Goal: Task Accomplishment & Management: Complete application form

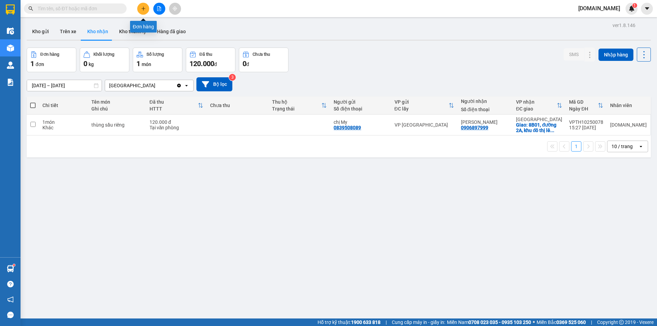
click at [141, 6] on icon "plus" at bounding box center [143, 8] width 5 height 5
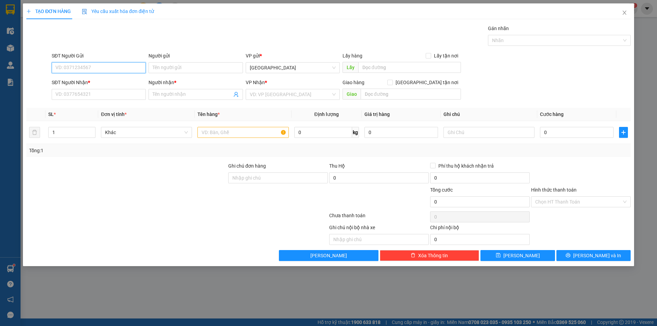
click at [109, 67] on input "SĐT Người Gửi" at bounding box center [99, 67] width 94 height 11
click at [226, 133] on input "text" at bounding box center [242, 132] width 91 height 11
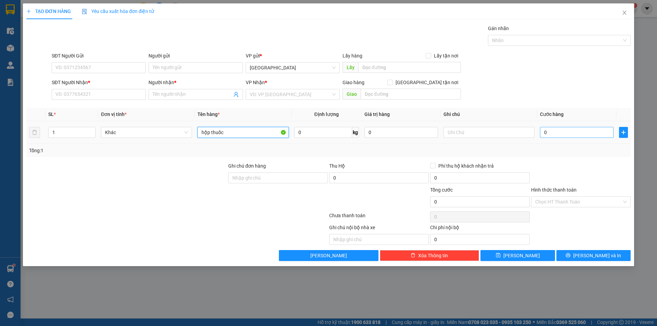
type input "hộp thuốc"
click at [587, 130] on input "0" at bounding box center [577, 132] width 74 height 11
type input "2"
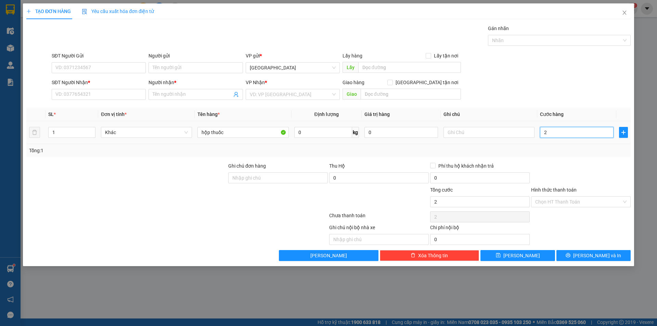
type input "20"
type input "200"
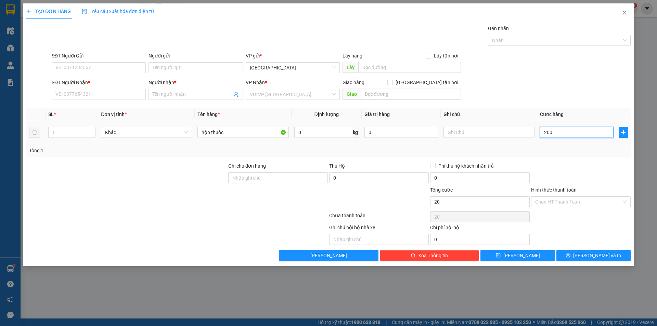
type input "200"
type input "2.000"
type input "20.000"
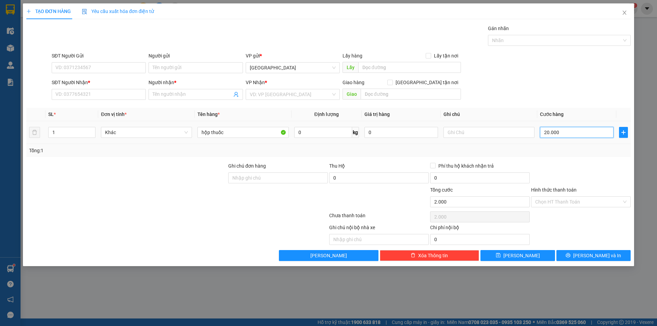
type input "20.000"
click at [120, 69] on input "SĐT Người Gửi" at bounding box center [99, 67] width 94 height 11
click at [267, 94] on input "search" at bounding box center [290, 94] width 81 height 10
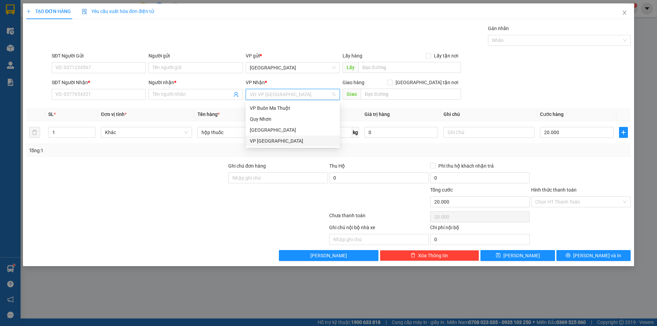
click at [270, 139] on div "VP [GEOGRAPHIC_DATA]" at bounding box center [293, 141] width 86 height 8
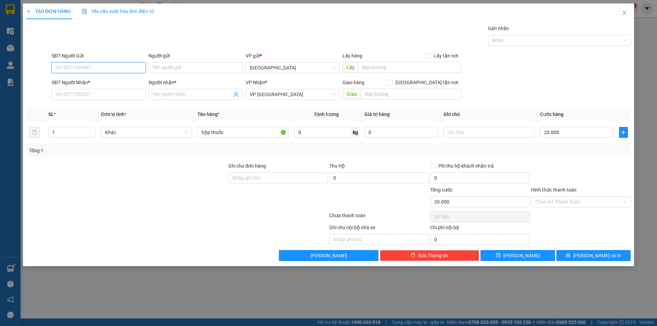
click at [101, 66] on input "SĐT Người Gửi" at bounding box center [99, 67] width 94 height 11
click at [109, 70] on input "SĐT Người Gửi" at bounding box center [99, 67] width 94 height 11
type input "0987207944"
click at [172, 66] on input "Người gửi" at bounding box center [195, 67] width 94 height 11
type input "Hùng"
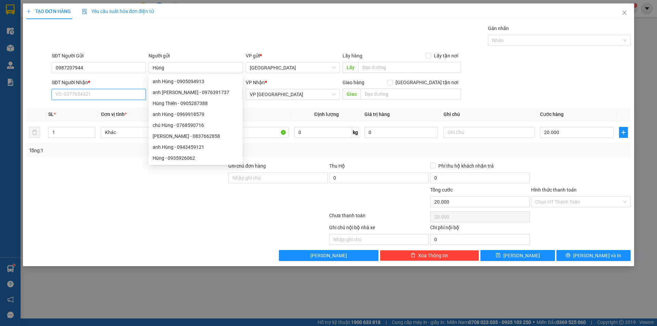
click at [89, 92] on input "SĐT Người Nhận *" at bounding box center [99, 94] width 94 height 11
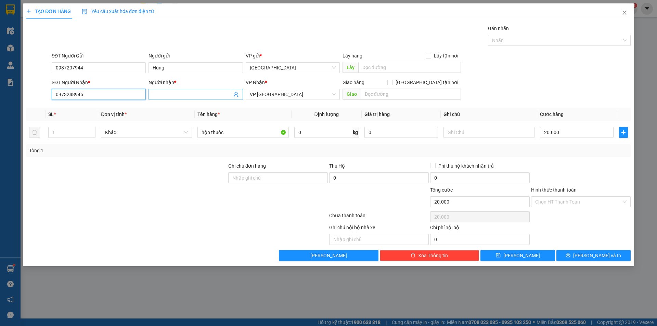
type input "0973248945"
click at [178, 94] on input "Người nhận *" at bounding box center [192, 95] width 79 height 8
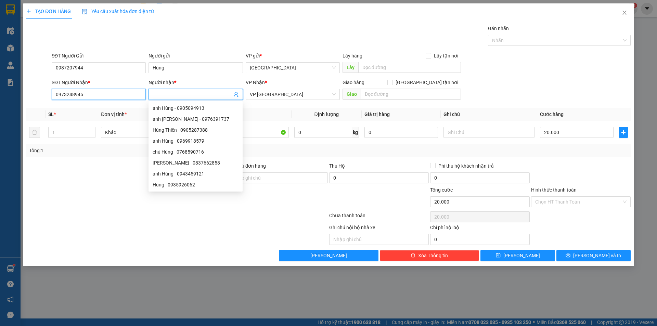
click at [114, 95] on input "0973248945" at bounding box center [99, 94] width 94 height 11
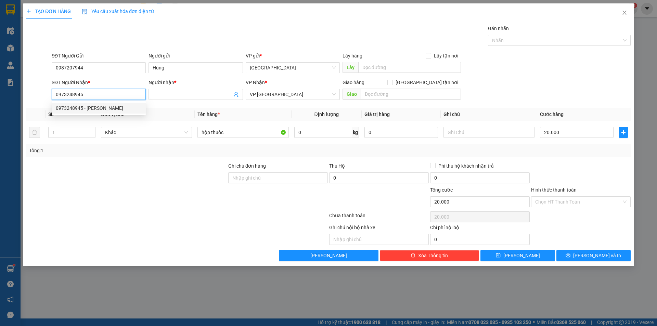
click at [94, 108] on div "0973248945 - [PERSON_NAME]" at bounding box center [99, 108] width 86 height 8
type input "[PERSON_NAME]"
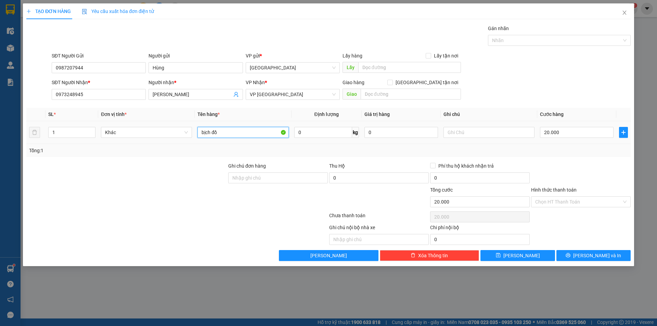
click at [233, 134] on input "bịch đồ" at bounding box center [242, 132] width 91 height 11
type input "hộp thuốc"
click at [552, 201] on input "Hình thức thanh toán" at bounding box center [578, 202] width 87 height 10
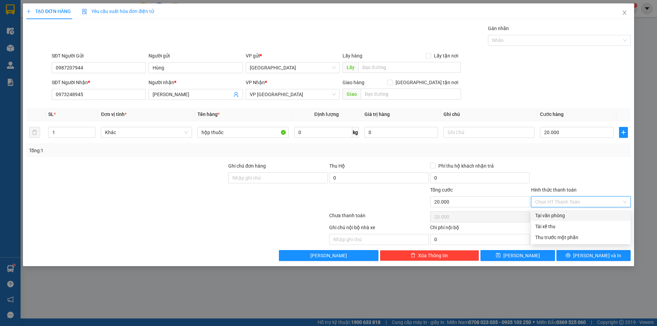
click at [578, 163] on div at bounding box center [580, 174] width 101 height 24
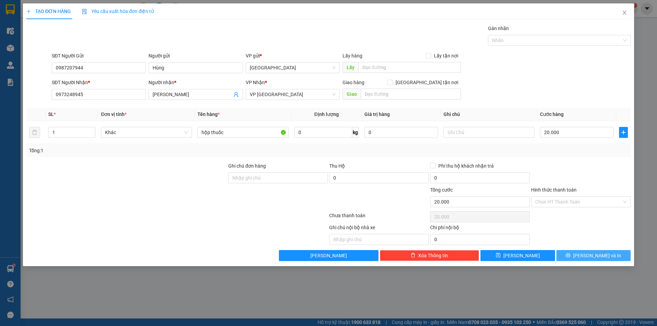
click at [596, 254] on span "[PERSON_NAME] và In" at bounding box center [597, 256] width 48 height 8
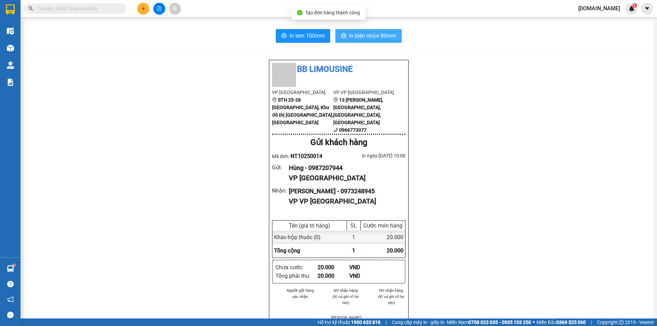
click at [365, 34] on span "In biên nhận 80mm" at bounding box center [372, 35] width 47 height 9
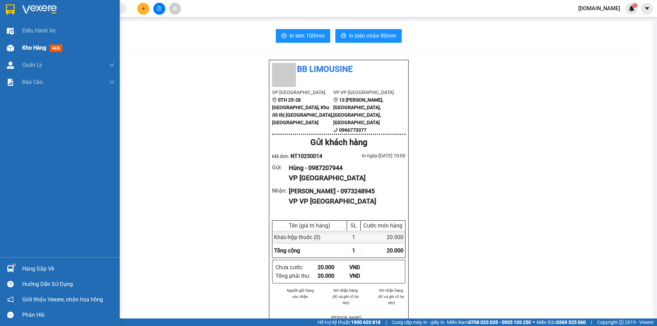
click at [48, 42] on div "Kho hàng mới" at bounding box center [68, 47] width 92 height 17
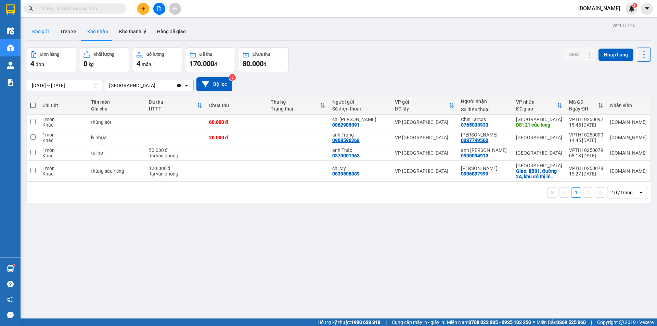
click at [36, 34] on button "Kho gửi" at bounding box center [41, 31] width 28 height 16
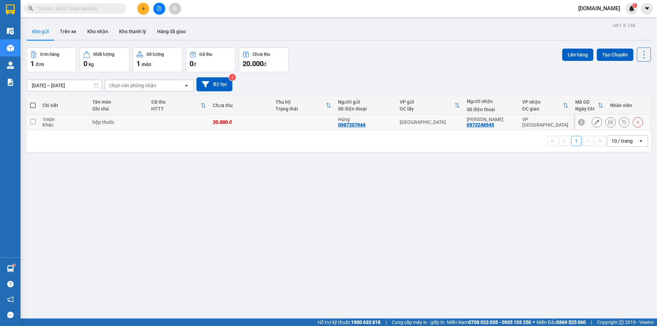
click at [34, 122] on input "checkbox" at bounding box center [32, 121] width 5 height 5
checkbox input "true"
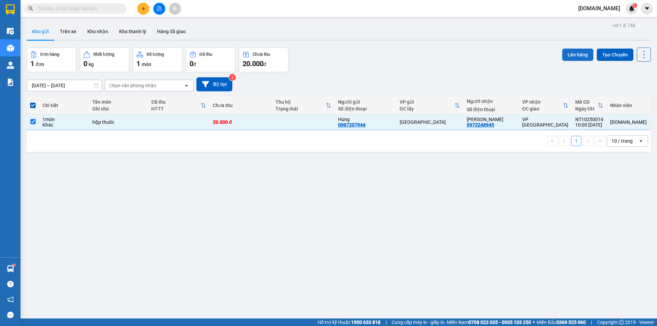
click at [571, 54] on button "Lên hàng" at bounding box center [577, 55] width 31 height 12
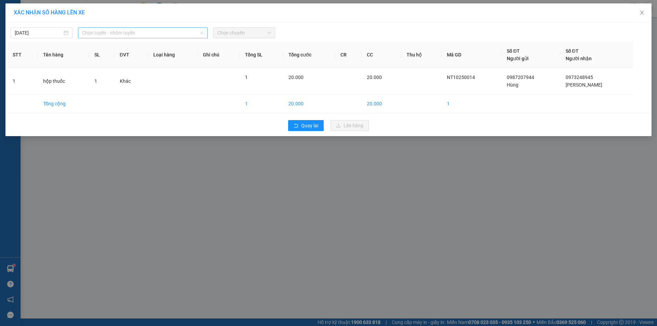
drag, startPoint x: 155, startPoint y: 35, endPoint x: 133, endPoint y: 62, distance: 34.6
click at [154, 35] on span "Chọn tuyến - nhóm tuyến" at bounding box center [142, 33] width 121 height 10
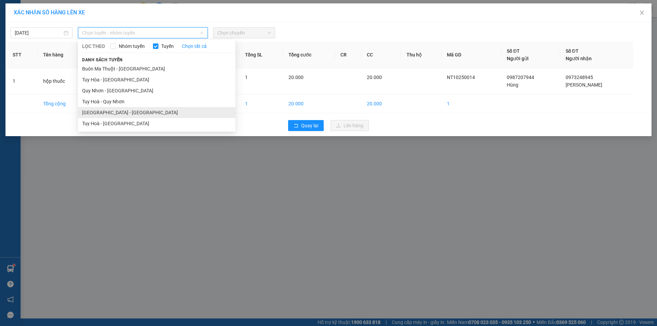
click at [106, 112] on li "[GEOGRAPHIC_DATA] - [GEOGRAPHIC_DATA]" at bounding box center [156, 112] width 157 height 11
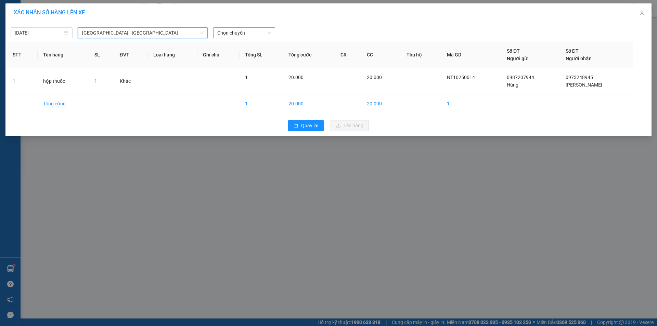
click at [244, 33] on span "Chọn chuyến" at bounding box center [244, 33] width 54 height 10
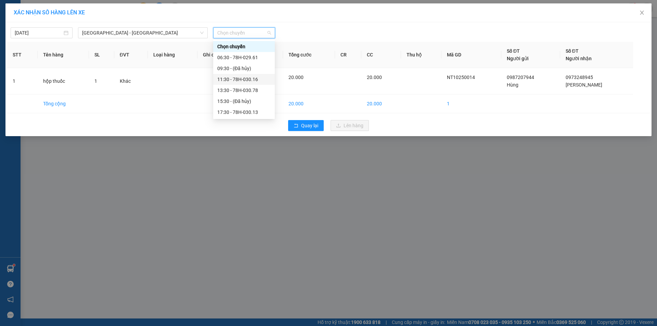
click at [233, 81] on div "11:30 - 78H-030.16" at bounding box center [243, 80] width 53 height 8
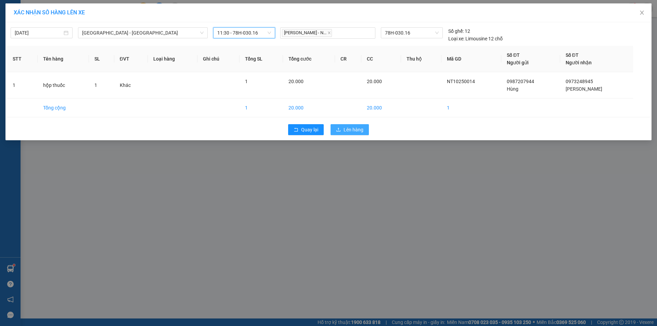
click at [347, 128] on span "Lên hàng" at bounding box center [353, 130] width 20 height 8
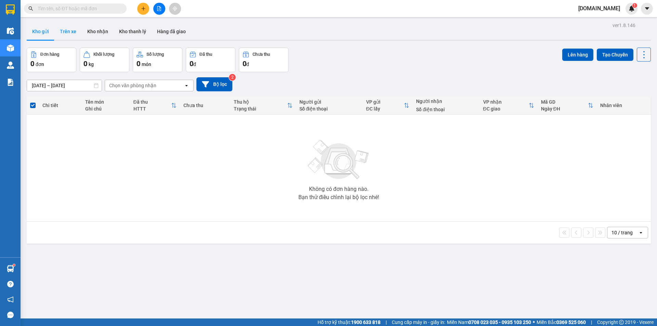
click at [65, 29] on button "Trên xe" at bounding box center [67, 31] width 27 height 16
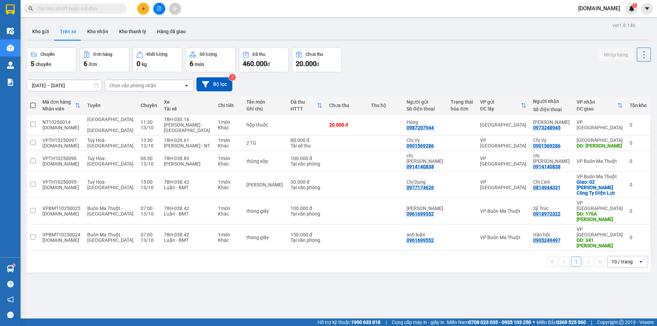
click at [131, 88] on div "Chọn văn phòng nhận" at bounding box center [132, 85] width 47 height 7
click at [124, 114] on span "[GEOGRAPHIC_DATA]" at bounding box center [134, 112] width 49 height 7
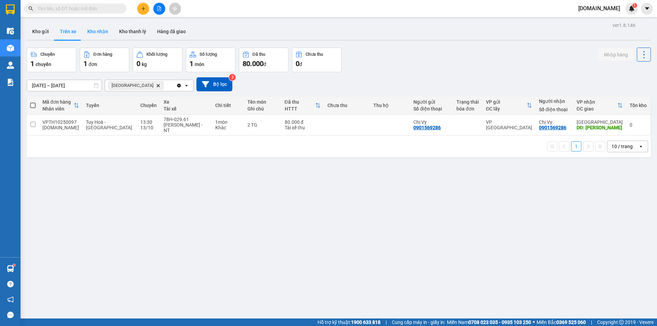
click at [97, 27] on button "Kho nhận" at bounding box center [98, 31] width 32 height 16
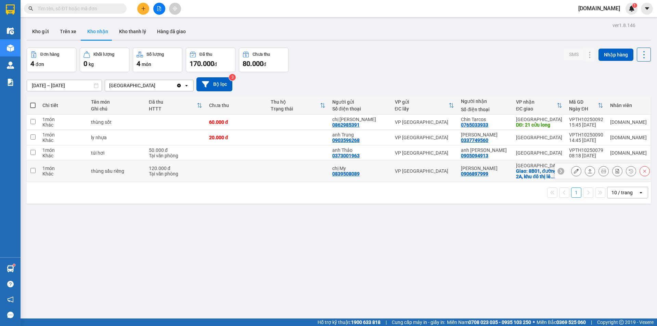
click at [33, 168] on input "checkbox" at bounding box center [32, 170] width 5 height 5
checkbox input "true"
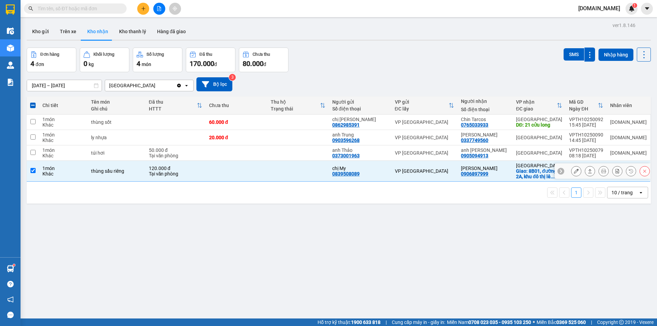
click at [573, 173] on icon at bounding box center [575, 171] width 5 height 5
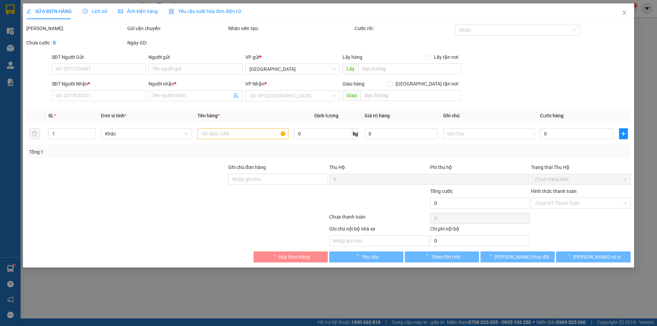
type input "0839508089"
type input "chị My"
type input "0906897999"
type input "[PERSON_NAME]"
checkbox input "true"
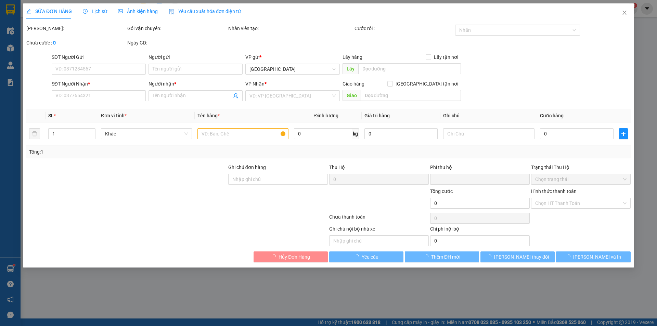
type input "[STREET_ADDRESS]"
type input "0"
type input "120.000"
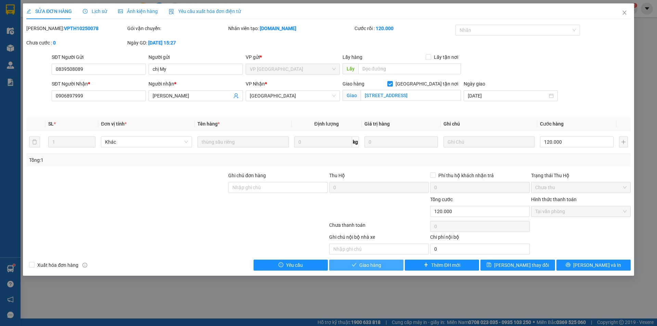
click at [377, 268] on span "Giao hàng" at bounding box center [370, 265] width 22 height 8
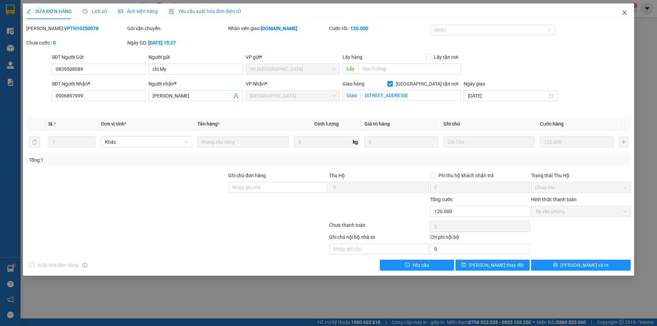
click at [622, 12] on icon "close" at bounding box center [623, 12] width 5 height 5
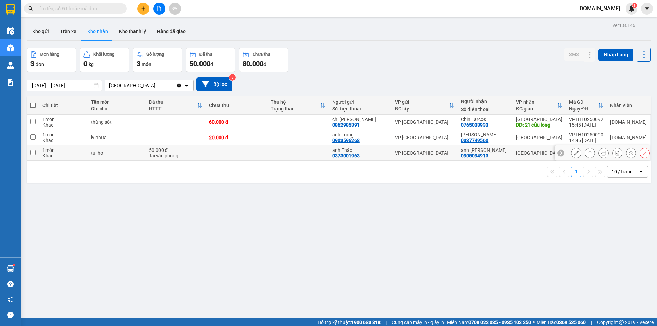
click at [33, 153] on input "checkbox" at bounding box center [32, 152] width 5 height 5
checkbox input "true"
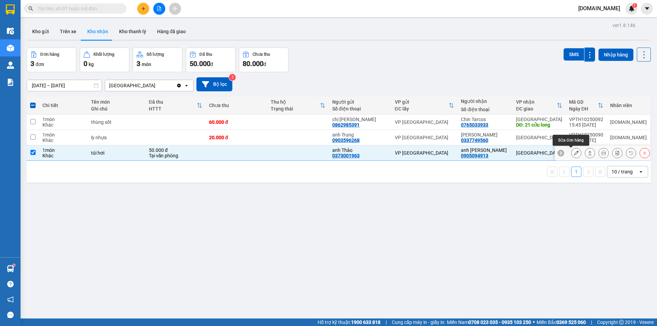
click at [575, 154] on button at bounding box center [576, 153] width 10 height 12
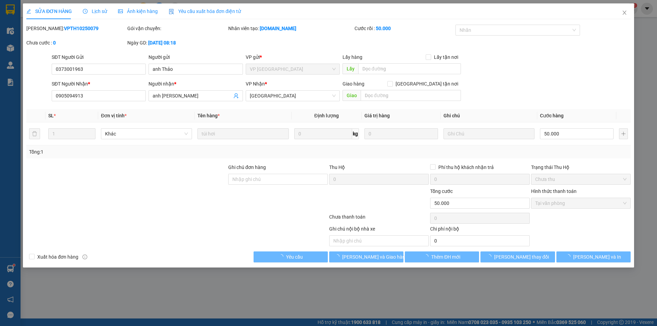
type input "0373001963"
type input "anh Thảo"
type input "0905094913"
type input "anh [PERSON_NAME]"
type input "0"
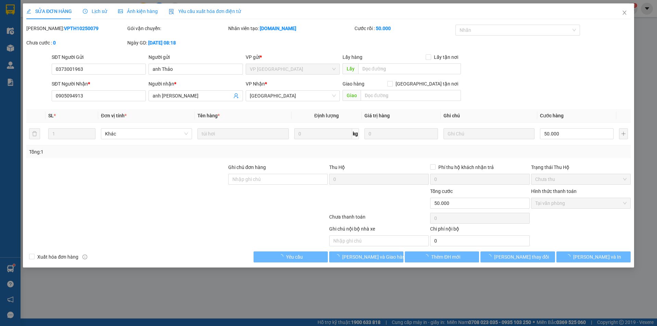
type input "50.000"
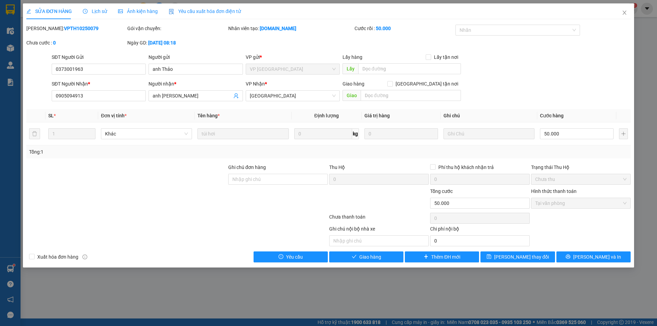
click at [96, 10] on span "Lịch sử" at bounding box center [95, 11] width 24 height 5
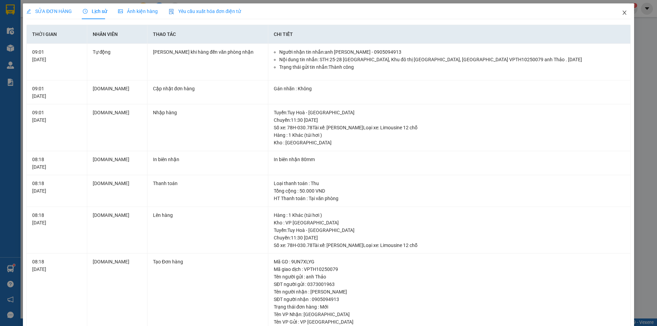
click at [621, 12] on icon "close" at bounding box center [623, 12] width 5 height 5
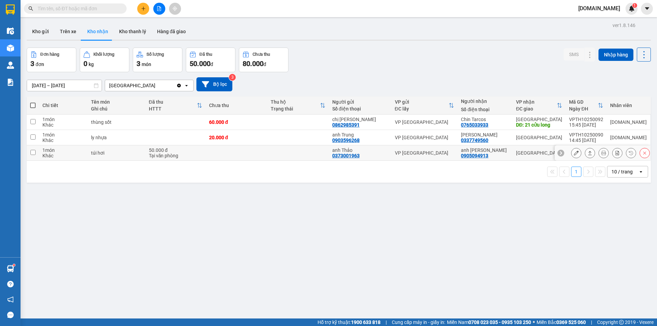
click at [34, 153] on input "checkbox" at bounding box center [32, 152] width 5 height 5
checkbox input "true"
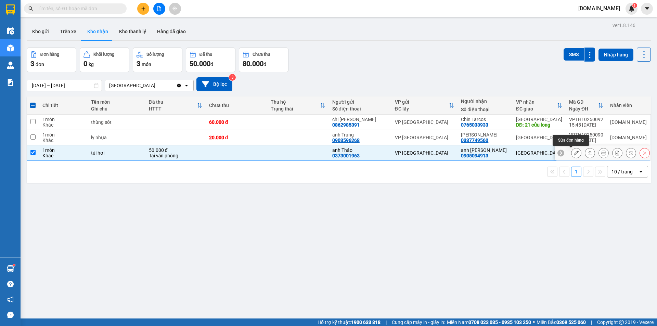
click at [573, 154] on icon at bounding box center [575, 152] width 5 height 5
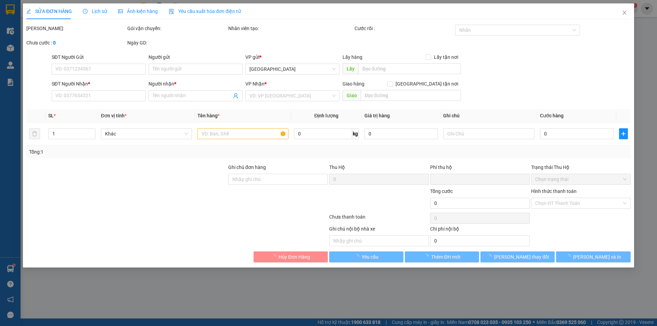
type input "0373001963"
type input "anh Thảo"
type input "0905094913"
type input "anh [PERSON_NAME]"
type input "0"
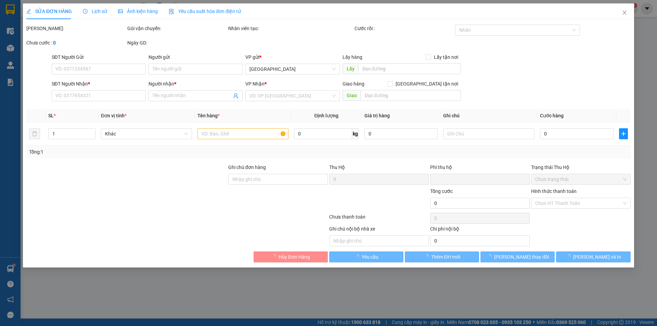
type input "50.000"
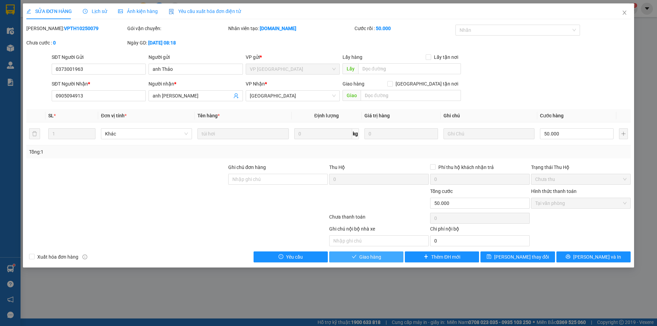
click at [382, 259] on button "Giao hàng" at bounding box center [366, 256] width 74 height 11
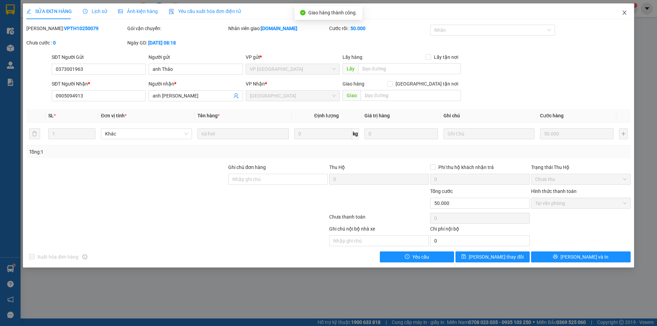
click at [626, 15] on icon "close" at bounding box center [623, 12] width 5 height 5
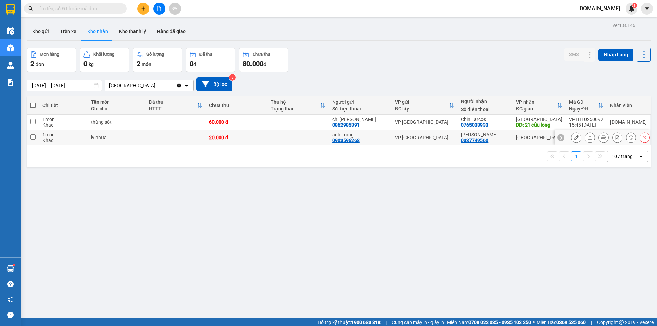
click at [34, 137] on input "checkbox" at bounding box center [32, 136] width 5 height 5
checkbox input "true"
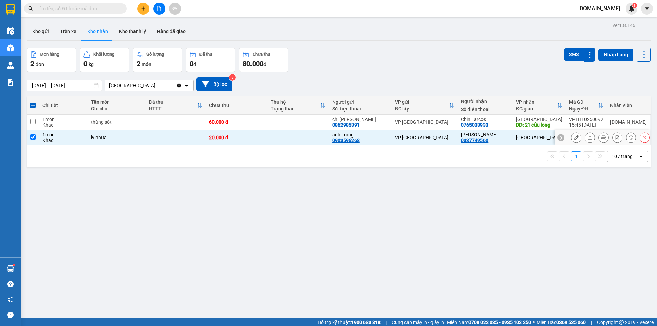
click at [573, 139] on icon at bounding box center [575, 137] width 5 height 5
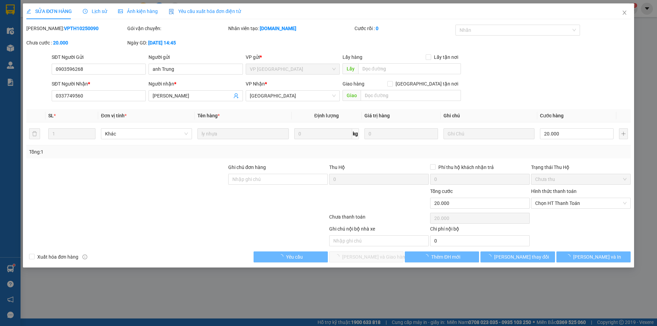
type input "0903596268"
type input "anh Trung"
type input "0337749560"
type input "[PERSON_NAME]"
type input "0"
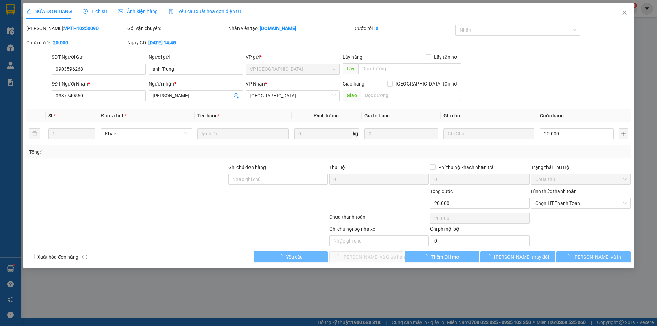
type input "20.000"
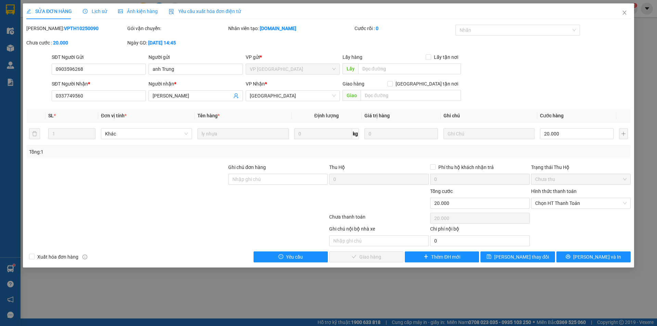
click at [87, 10] on icon "clock-circle" at bounding box center [85, 11] width 5 height 5
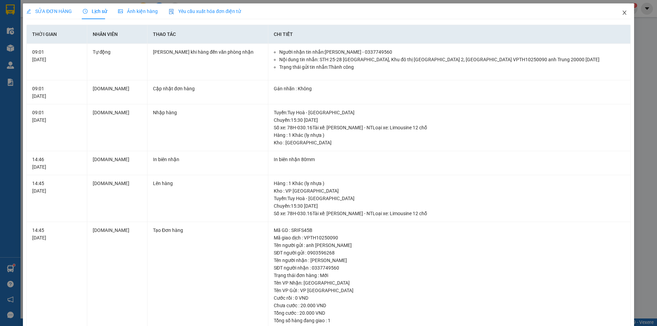
click at [622, 11] on span "Close" at bounding box center [624, 12] width 19 height 19
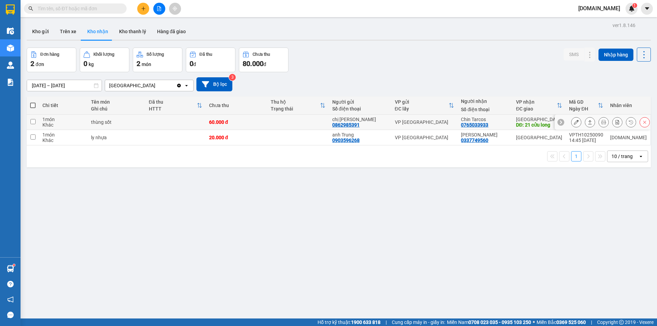
drag, startPoint x: 34, startPoint y: 121, endPoint x: 354, endPoint y: 134, distance: 321.0
click at [34, 121] on input "checkbox" at bounding box center [32, 121] width 5 height 5
checkbox input "true"
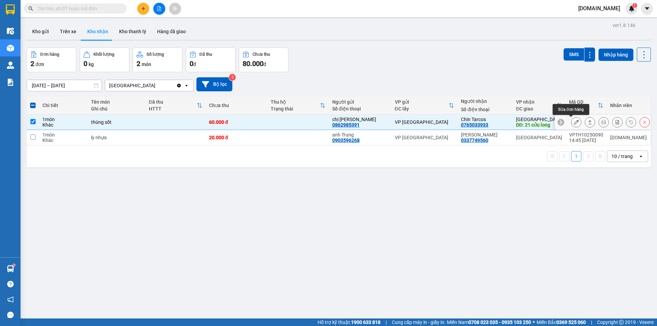
click at [573, 121] on icon at bounding box center [575, 122] width 5 height 5
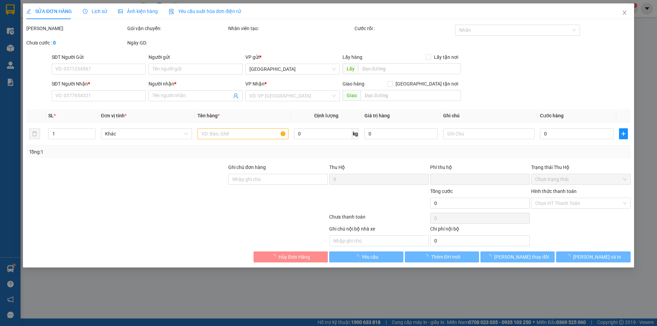
type input "0862985391"
type input "chị [PERSON_NAME]"
type input "0765033933"
type input "Chin Tarcos"
type input "21 cửu long"
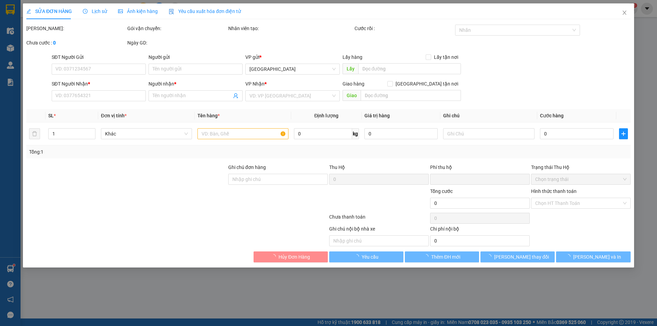
type input "0"
type input "60.000"
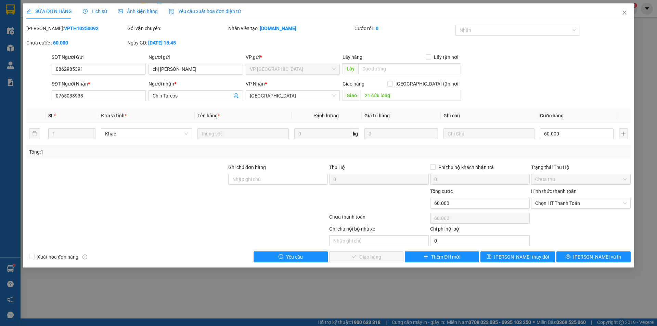
click at [100, 11] on span "Lịch sử" at bounding box center [95, 11] width 24 height 5
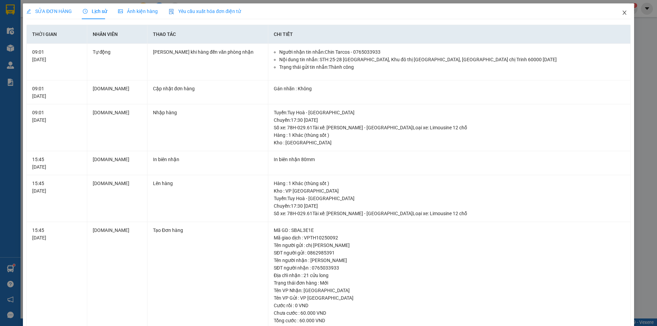
click at [621, 12] on icon "close" at bounding box center [623, 12] width 5 height 5
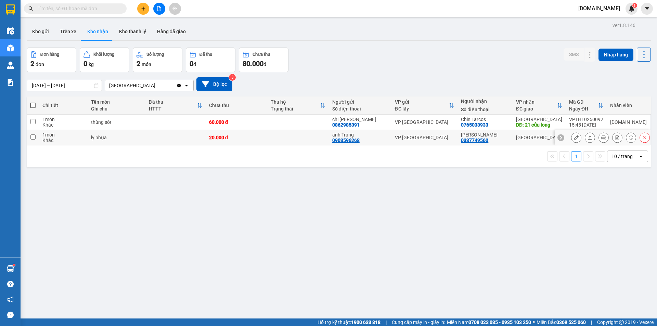
click at [34, 136] on input "checkbox" at bounding box center [32, 136] width 5 height 5
checkbox input "true"
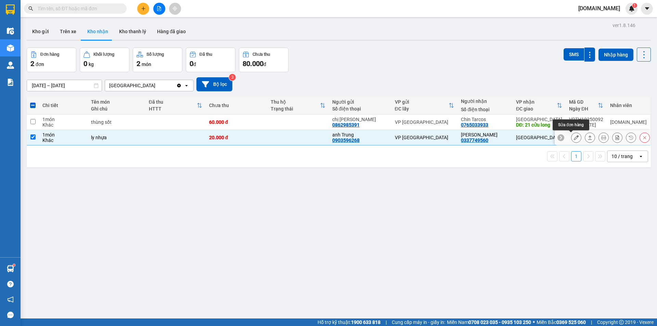
click at [573, 136] on icon at bounding box center [575, 137] width 5 height 5
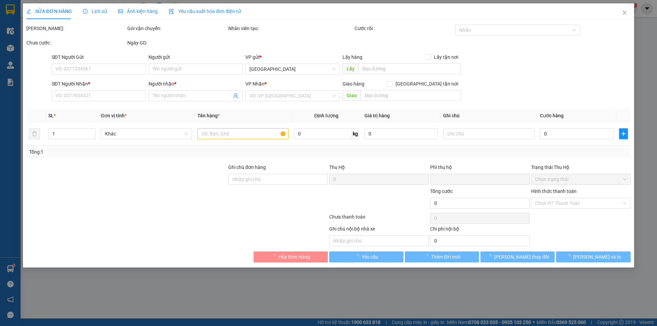
type input "0903596268"
type input "anh Trung"
type input "0337749560"
type input "[PERSON_NAME]"
type input "0"
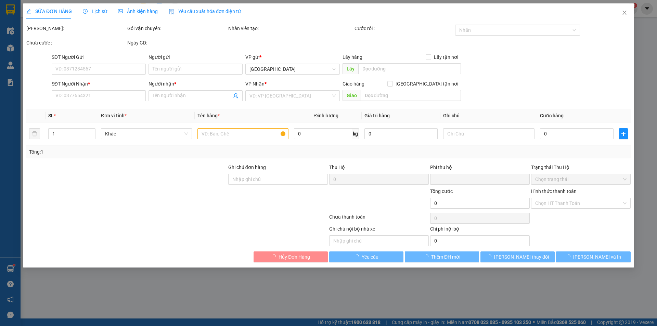
type input "20.000"
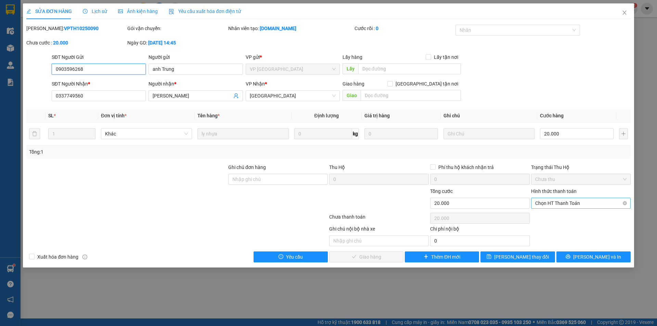
click at [572, 203] on span "Chọn HT Thanh Toán" at bounding box center [580, 203] width 91 height 10
click at [558, 213] on div "Tại văn phòng" at bounding box center [580, 217] width 91 height 8
type input "0"
click at [372, 259] on span "[PERSON_NAME] và Giao hàng" at bounding box center [375, 257] width 66 height 8
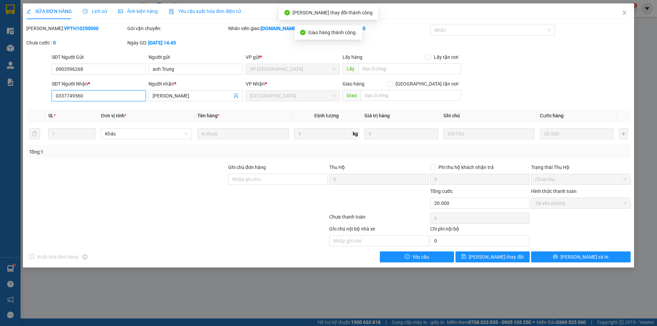
click at [63, 92] on input "0337749560" at bounding box center [99, 95] width 94 height 11
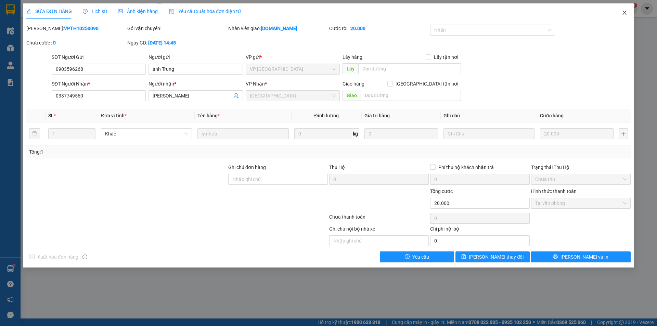
click at [625, 13] on icon "close" at bounding box center [623, 12] width 5 height 5
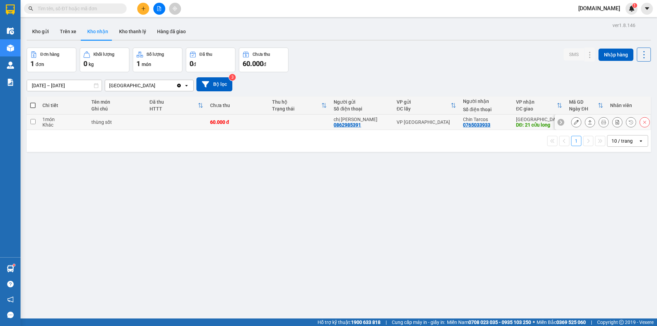
click at [30, 120] on input "checkbox" at bounding box center [32, 121] width 5 height 5
checkbox input "true"
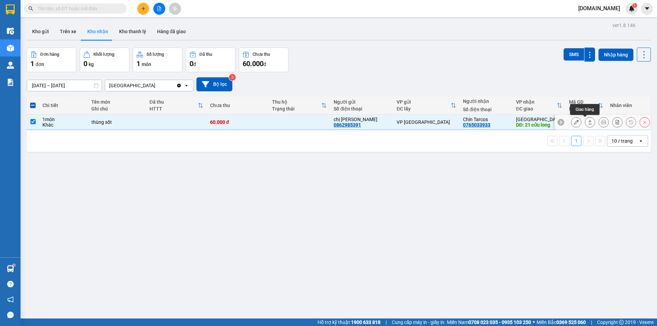
click at [575, 121] on button at bounding box center [576, 122] width 10 height 12
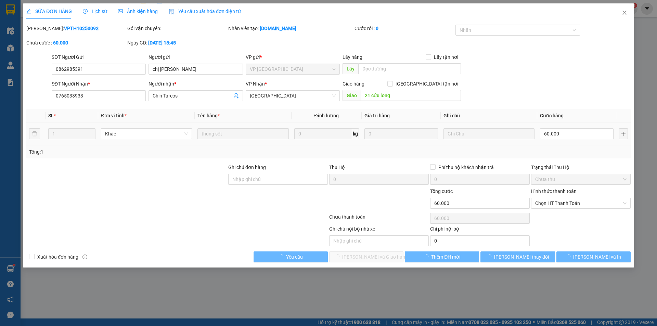
type input "0862985391"
type input "chị [PERSON_NAME]"
type input "0765033933"
type input "Chin Tarcos"
type input "21 cửu long"
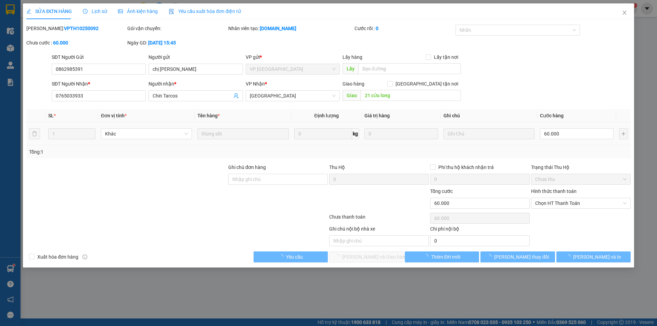
type input "0"
type input "60.000"
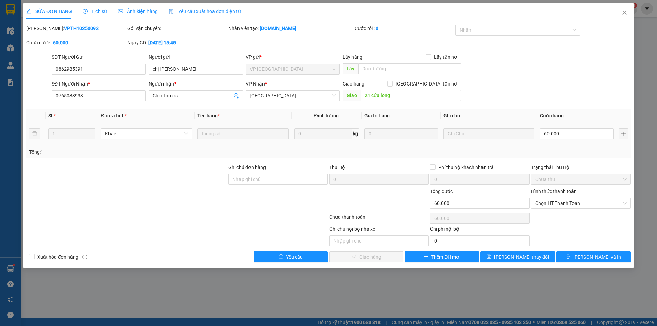
click at [100, 11] on span "Lịch sử" at bounding box center [95, 11] width 24 height 5
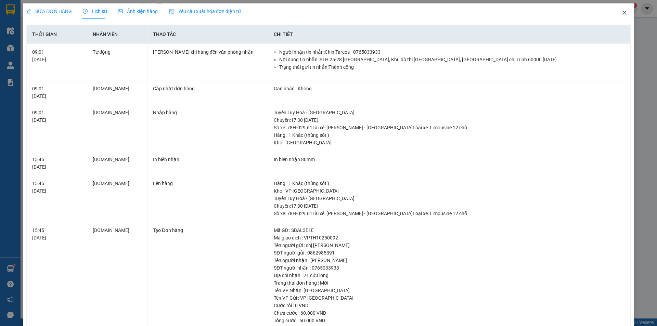
click at [621, 14] on icon "close" at bounding box center [623, 12] width 5 height 5
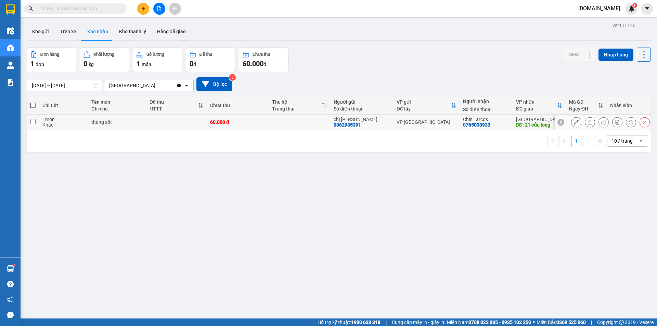
click at [34, 121] on input "checkbox" at bounding box center [32, 121] width 5 height 5
checkbox input "true"
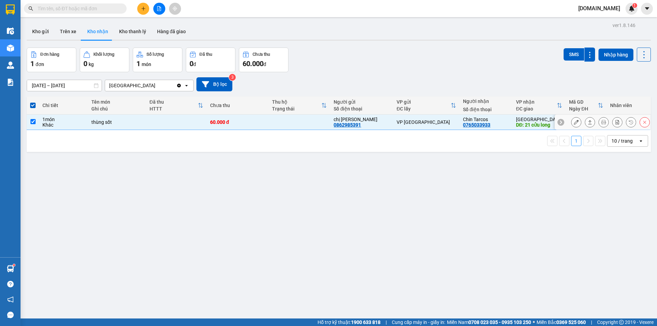
click at [573, 123] on button at bounding box center [576, 122] width 10 height 12
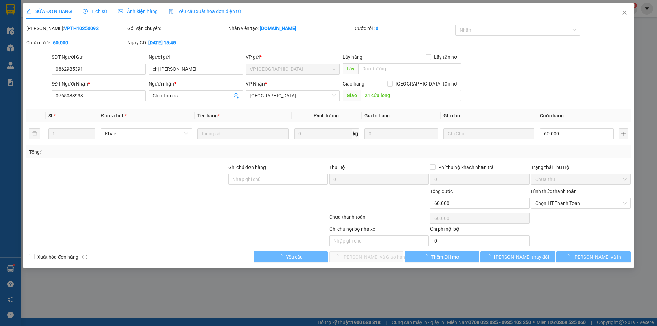
type input "0862985391"
type input "chị [PERSON_NAME]"
type input "0765033933"
type input "Chin Tarcos"
type input "21 cửu long"
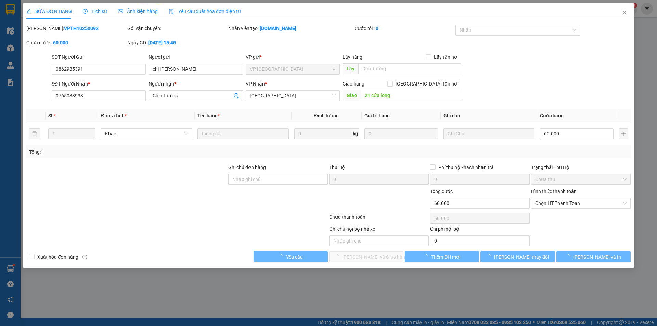
type input "0"
type input "60.000"
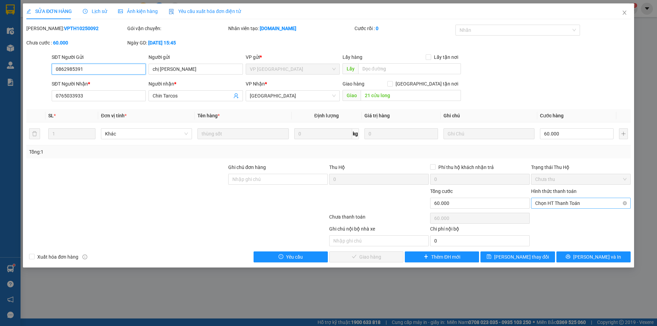
click at [562, 207] on span "Chọn HT Thanh Toán" at bounding box center [580, 203] width 91 height 10
click at [551, 227] on div "Tài xế thu" at bounding box center [580, 228] width 91 height 8
type input "0"
drag, startPoint x: 365, startPoint y: 256, endPoint x: 375, endPoint y: 255, distance: 10.7
click at [366, 256] on span "[PERSON_NAME] và Giao hàng" at bounding box center [375, 257] width 66 height 8
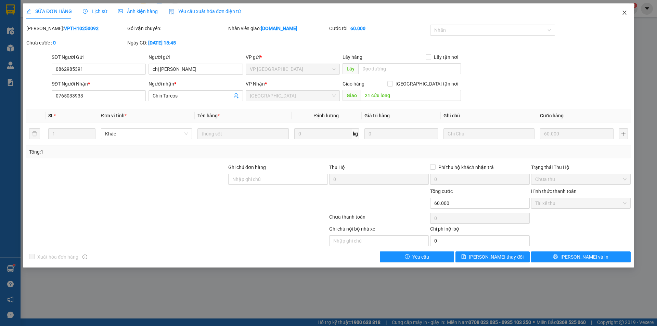
click at [622, 11] on icon "close" at bounding box center [623, 12] width 5 height 5
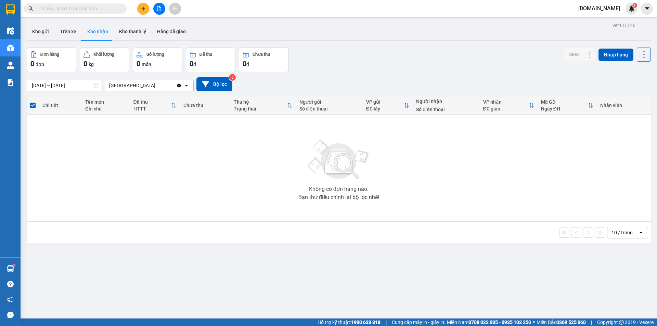
click at [170, 227] on div "10 / trang open" at bounding box center [338, 233] width 618 height 12
click at [170, 34] on button "Hàng đã giao" at bounding box center [171, 31] width 40 height 16
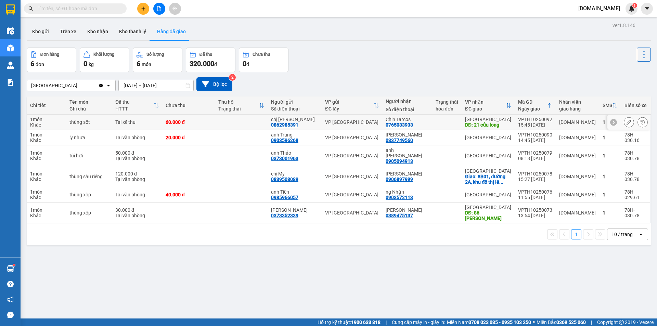
click at [40, 124] on div "Khác" at bounding box center [46, 124] width 32 height 5
click at [624, 123] on button at bounding box center [629, 122] width 10 height 12
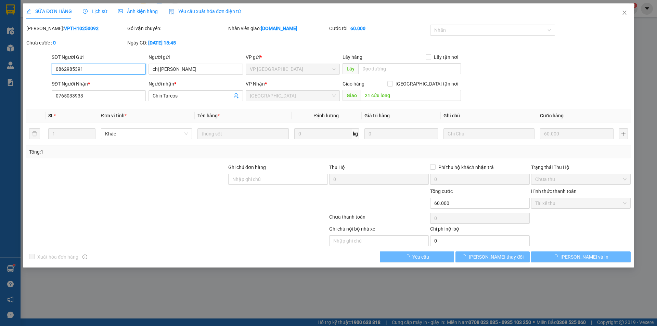
type input "0862985391"
type input "chị [PERSON_NAME]"
type input "0765033933"
type input "Chin Tarcos"
type input "21 cửu long"
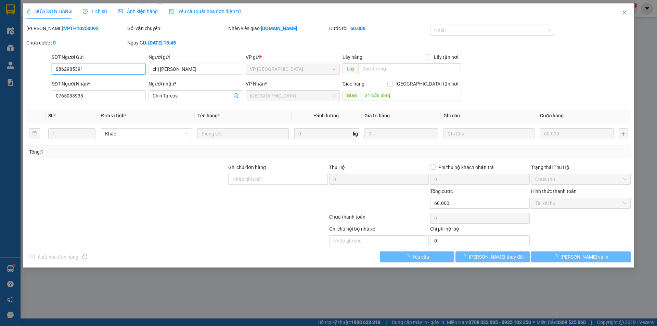
type input "0"
type input "60.000"
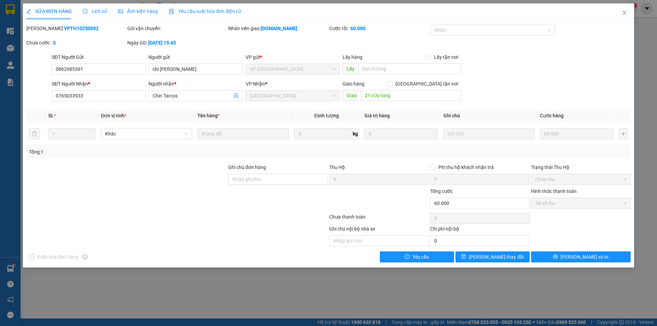
click at [98, 12] on span "Lịch sử" at bounding box center [95, 11] width 24 height 5
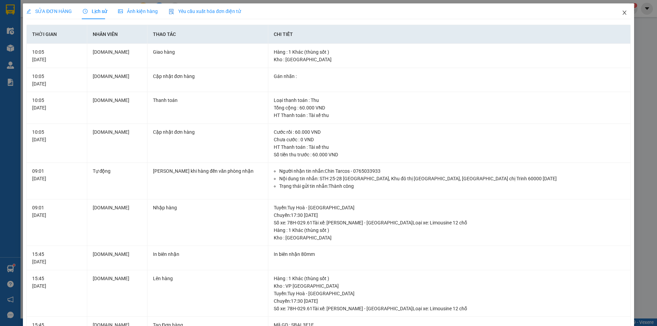
click at [622, 12] on icon "close" at bounding box center [624, 13] width 4 height 4
